Goal: Task Accomplishment & Management: Manage account settings

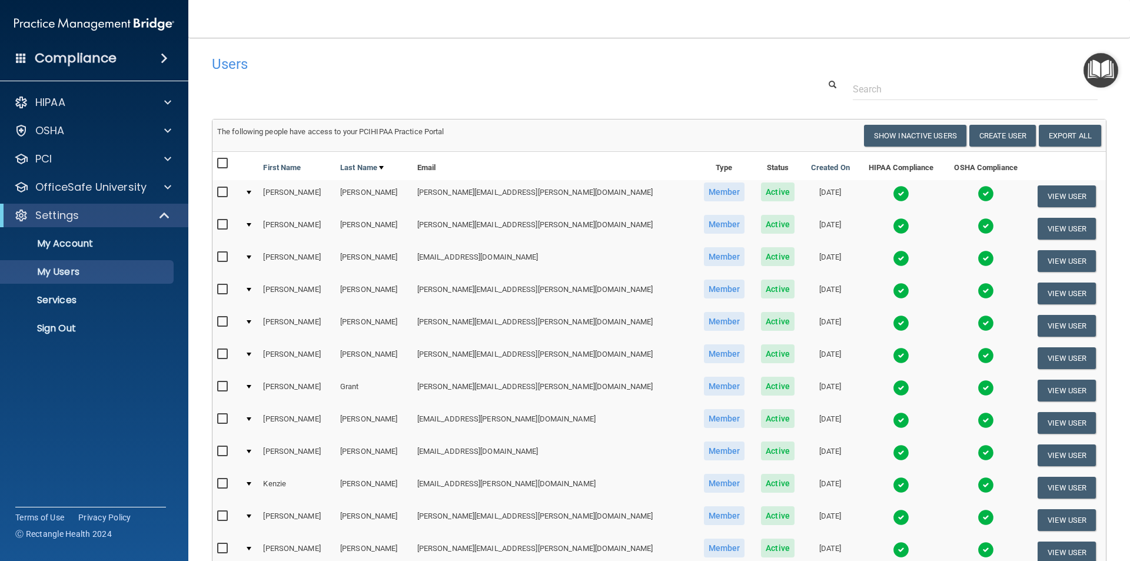
select select "20"
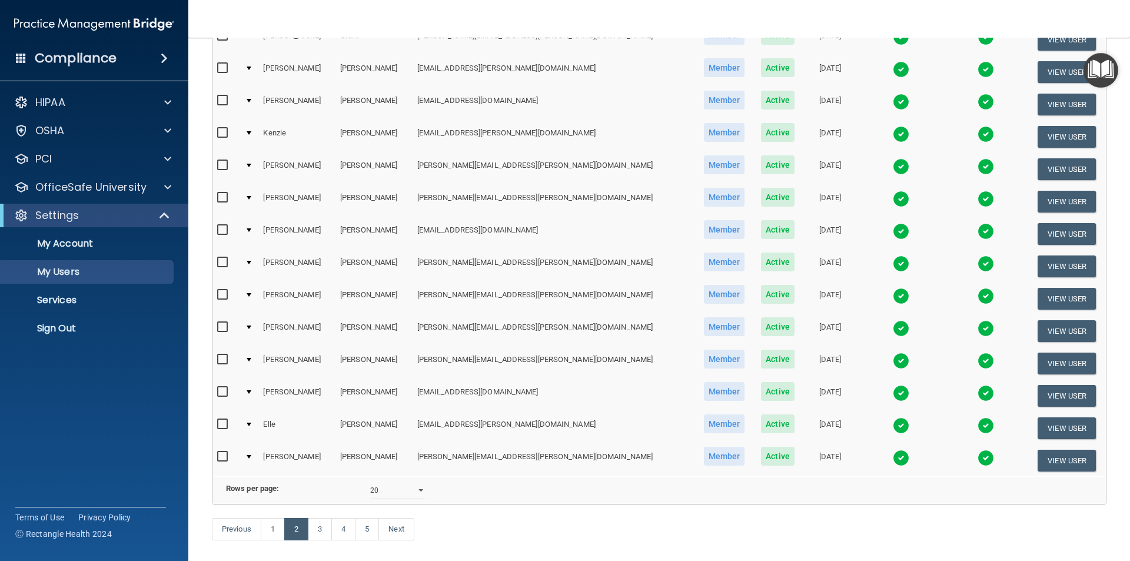
scroll to position [413, 0]
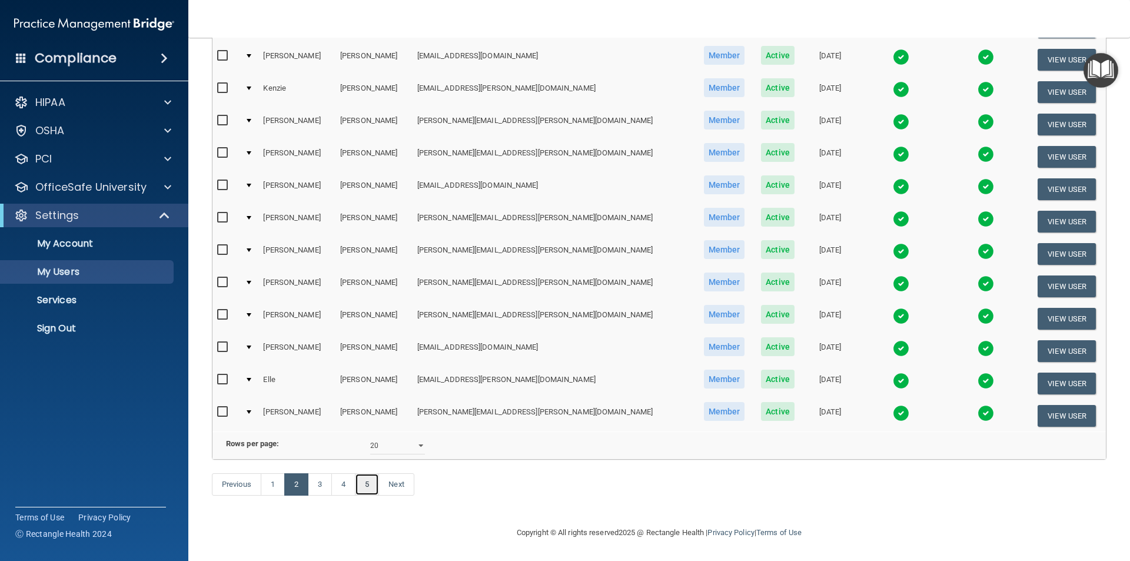
click at [368, 489] on link "5" at bounding box center [367, 484] width 24 height 22
select select "20"
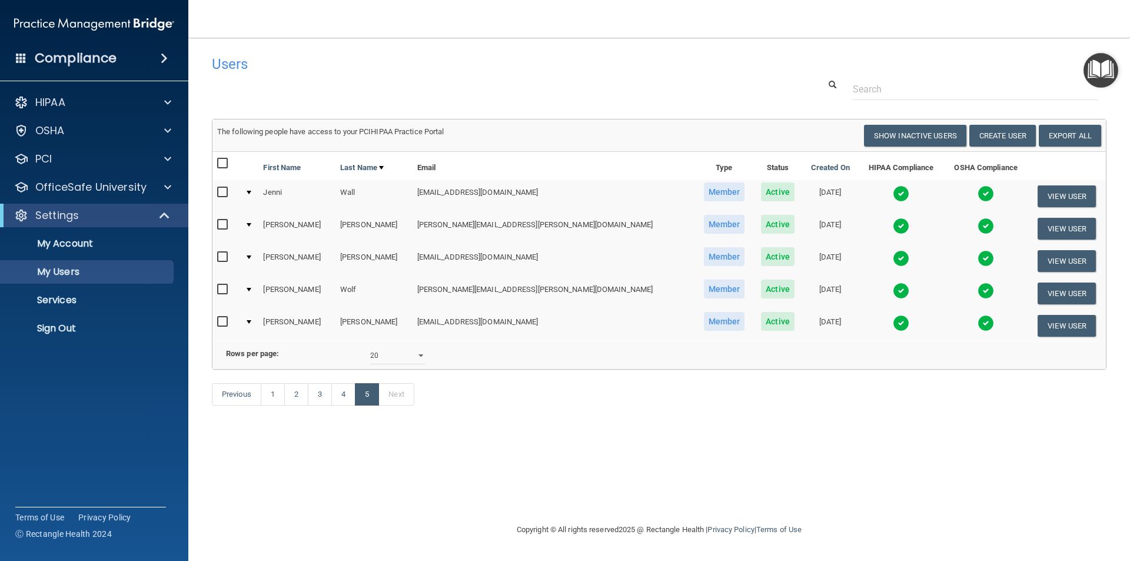
click at [223, 223] on input "checkbox" at bounding box center [224, 224] width 14 height 9
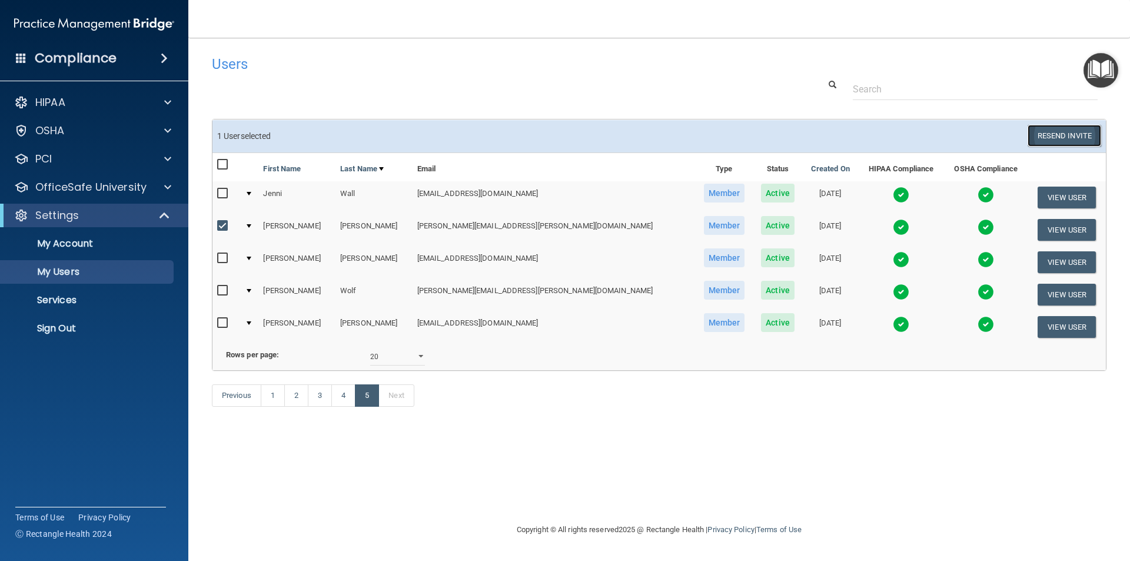
click at [1058, 134] on button "Resend Invite" at bounding box center [1065, 136] width 74 height 22
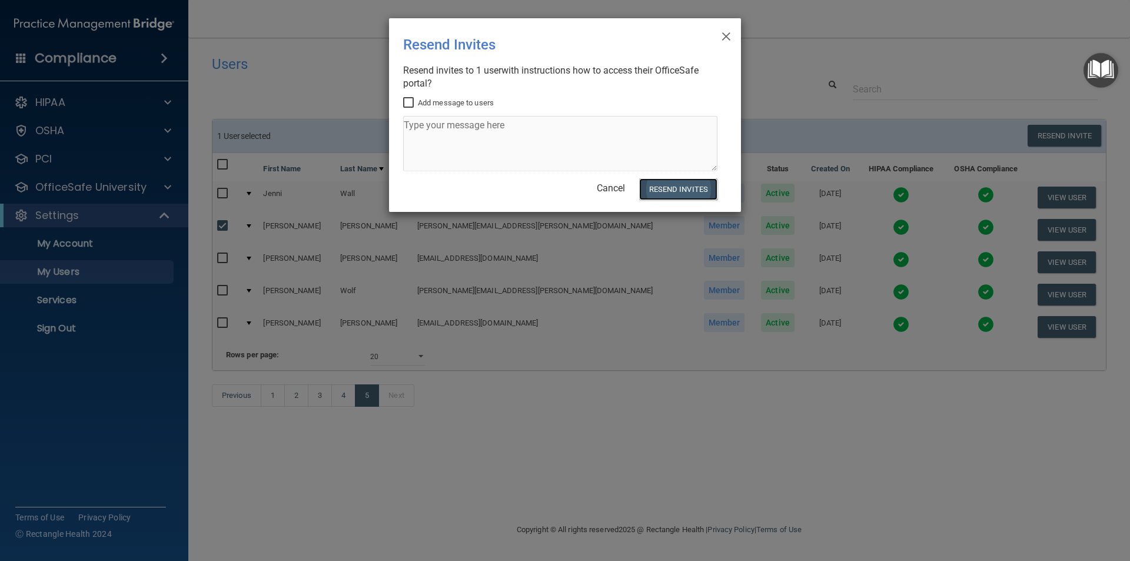
click at [685, 187] on button "Resend Invites" at bounding box center [678, 189] width 78 height 22
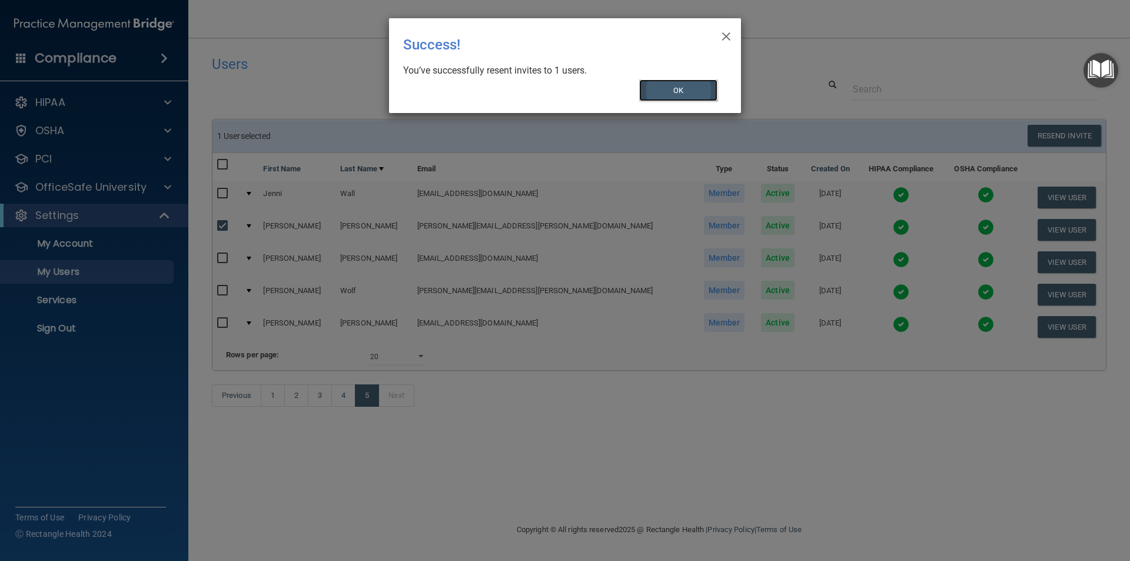
click at [686, 94] on button "OK" at bounding box center [678, 90] width 79 height 22
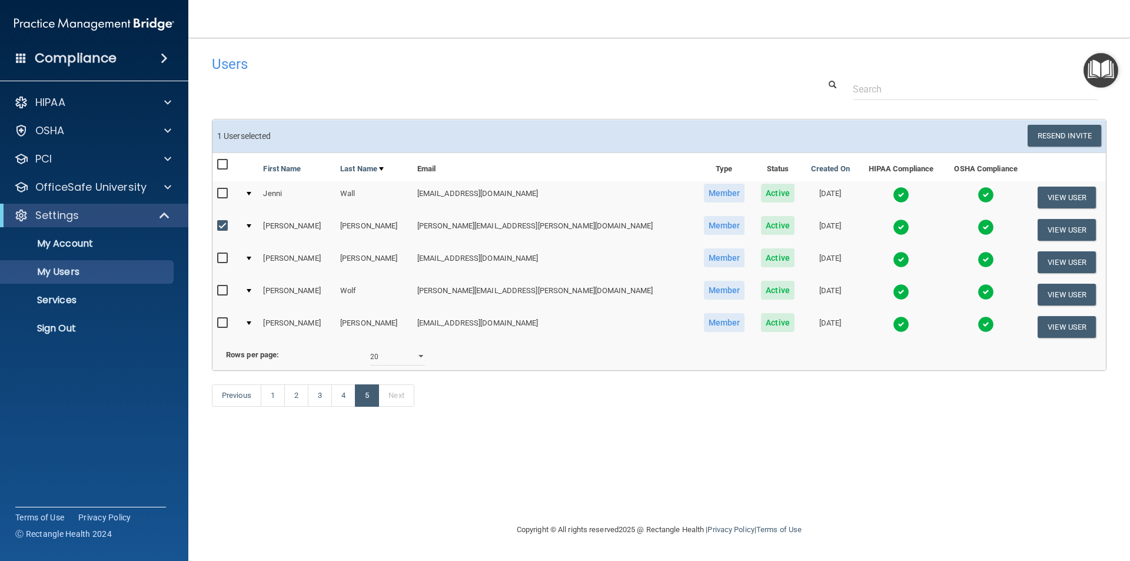
click at [220, 224] on input "checkbox" at bounding box center [224, 225] width 14 height 9
checkbox input "false"
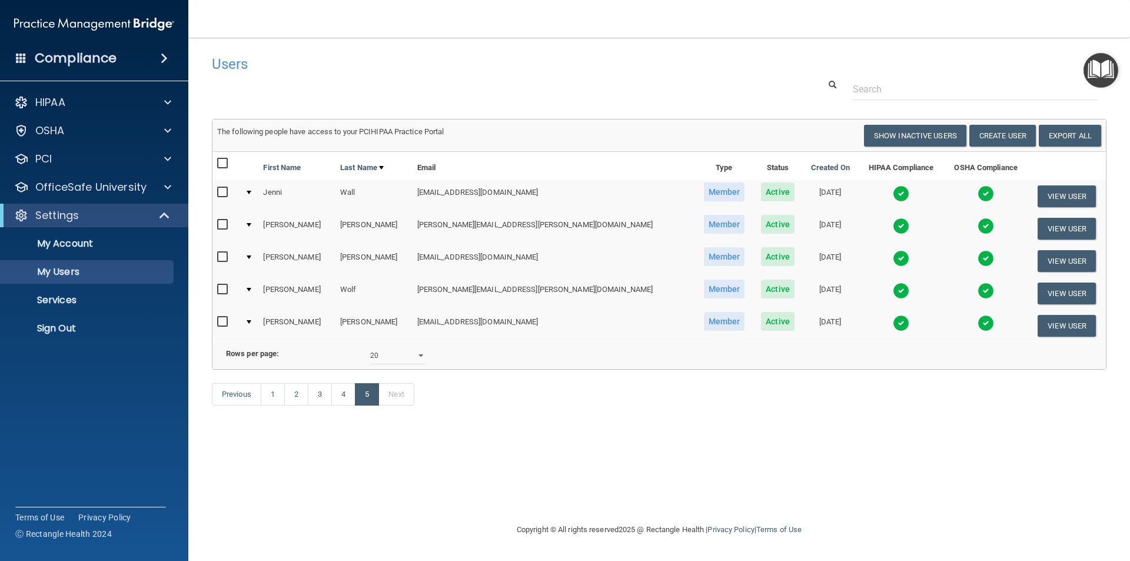
click at [403, 455] on div "Users Success! New user created. × Error! The user couldn't be created. × Succe…" at bounding box center [659, 280] width 895 height 462
click at [324, 91] on div at bounding box center [659, 89] width 913 height 22
click at [267, 475] on div "Users Success! New user created. × Error! The user couldn't be created. × Succe…" at bounding box center [659, 280] width 895 height 462
